Goal: Transaction & Acquisition: Purchase product/service

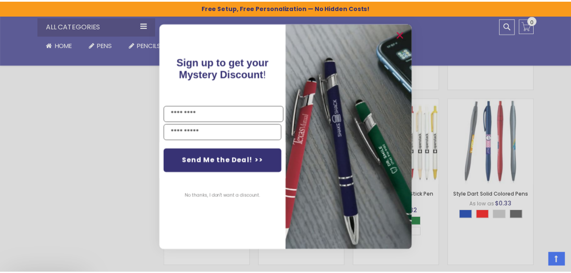
scroll to position [568, 0]
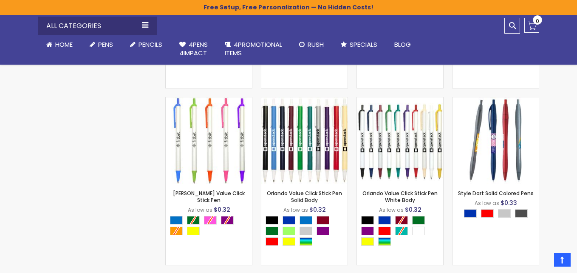
click at [135, 151] on div "Close dialog Sign up to get your Mystery Discount ! Name Email Send Me the Deal…" at bounding box center [288, 136] width 577 height 273
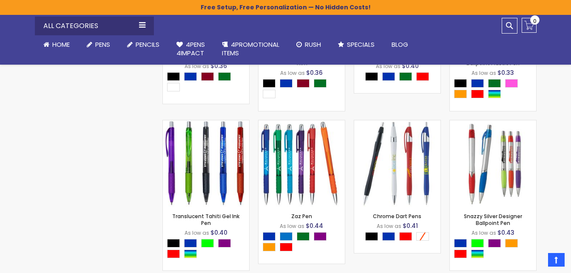
scroll to position [1461, 0]
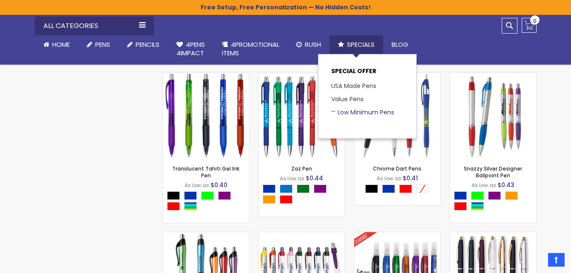
click at [361, 110] on link "Low Minimum Pens" at bounding box center [362, 112] width 63 height 9
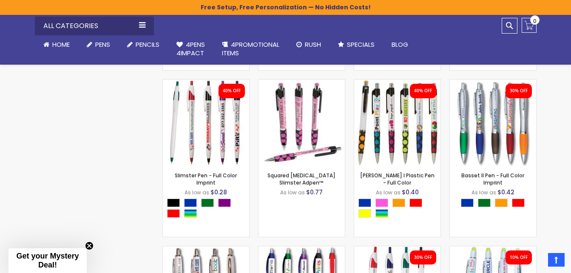
scroll to position [525, 0]
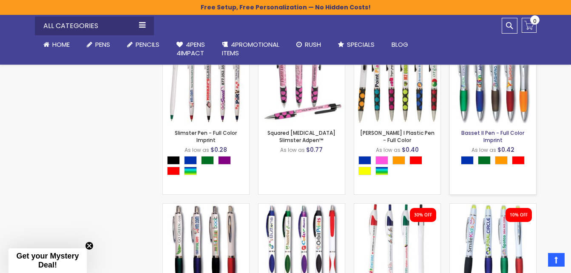
click at [500, 134] on link "Basset II Pen - Full Color Imprint" at bounding box center [492, 136] width 63 height 14
